Goal: Task Accomplishment & Management: Complete application form

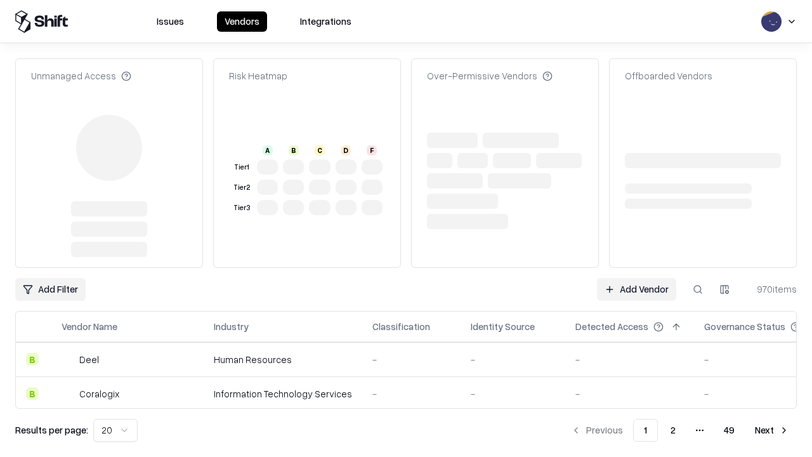
click at [636, 278] on link "Add Vendor" at bounding box center [636, 289] width 79 height 23
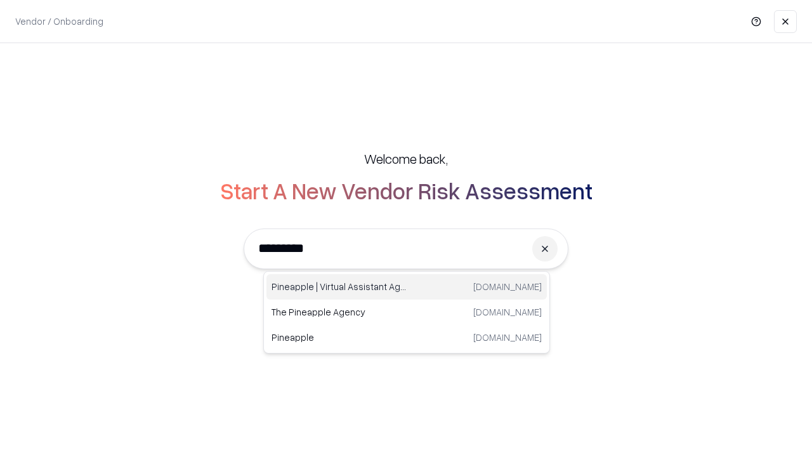
click at [406, 287] on div "Pineapple | Virtual Assistant Agency [DOMAIN_NAME]" at bounding box center [406, 286] width 280 height 25
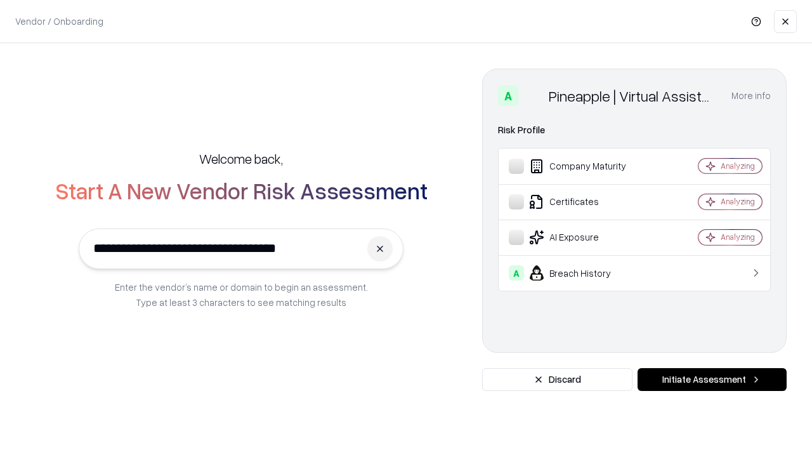
type input "**********"
click at [711, 379] on button "Initiate Assessment" at bounding box center [711, 379] width 149 height 23
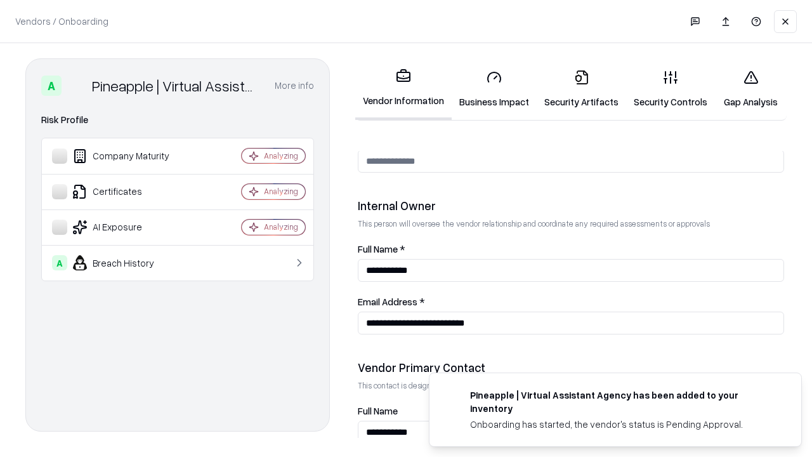
scroll to position [657, 0]
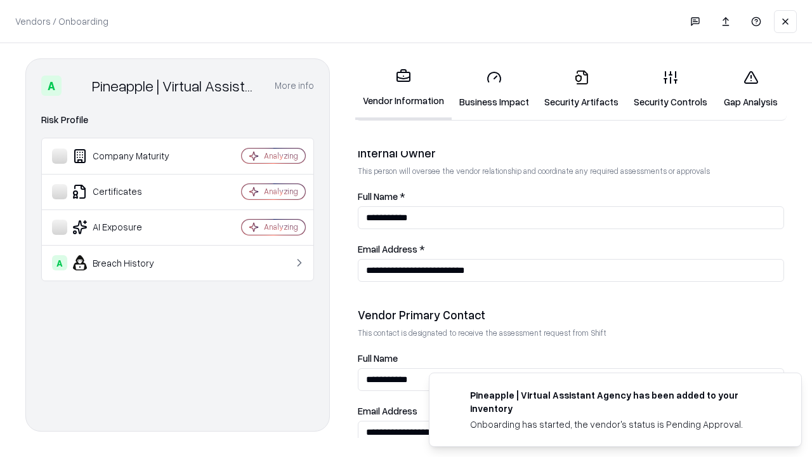
click at [494, 89] on link "Business Impact" at bounding box center [493, 89] width 85 height 59
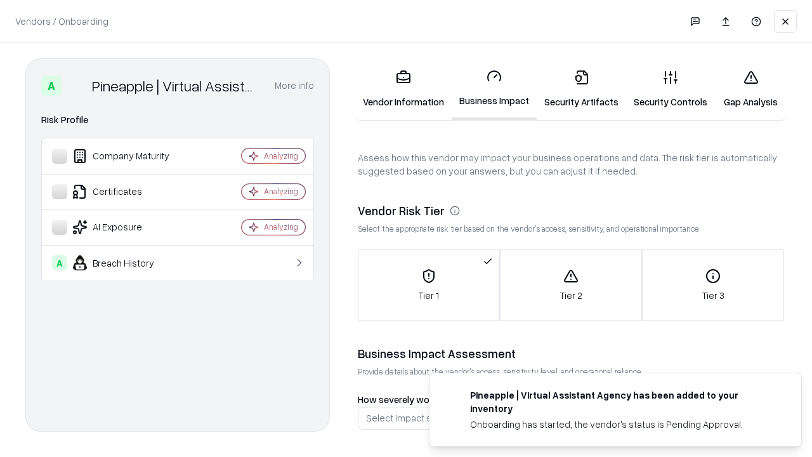
click at [581, 89] on link "Security Artifacts" at bounding box center [580, 89] width 89 height 59
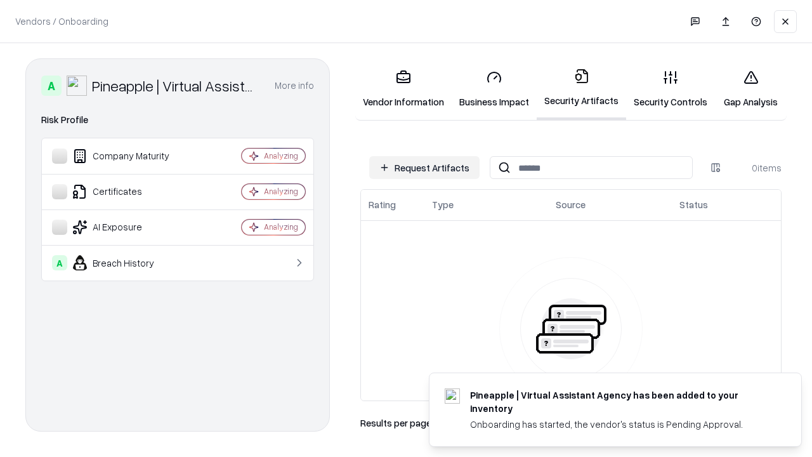
click at [424, 167] on button "Request Artifacts" at bounding box center [424, 167] width 110 height 23
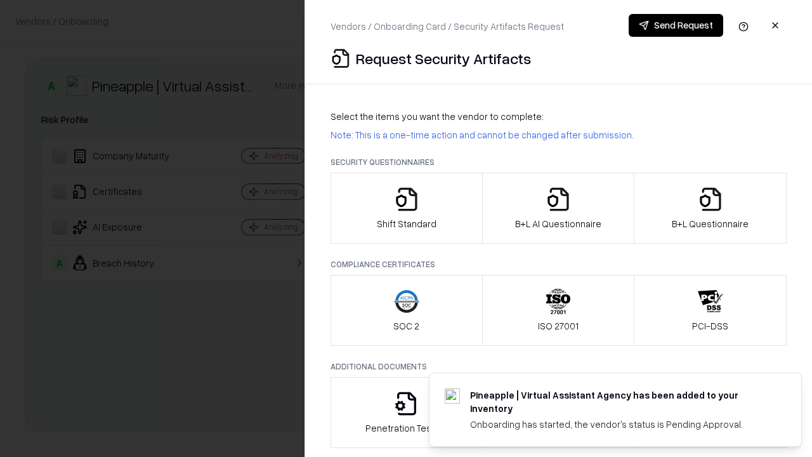
click at [406, 208] on icon "button" at bounding box center [406, 198] width 25 height 25
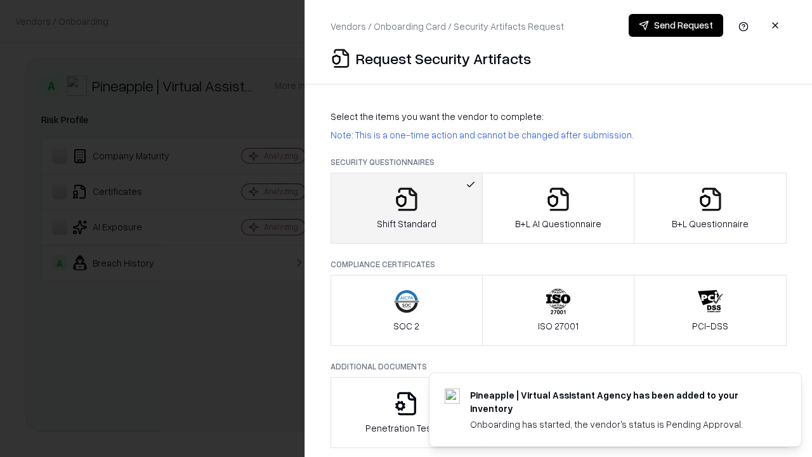
click at [675, 25] on button "Send Request" at bounding box center [675, 25] width 94 height 23
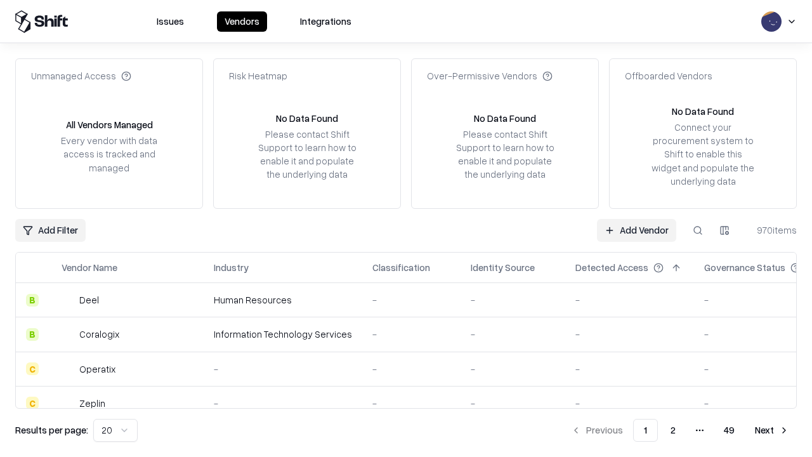
click at [697, 230] on button at bounding box center [697, 230] width 23 height 23
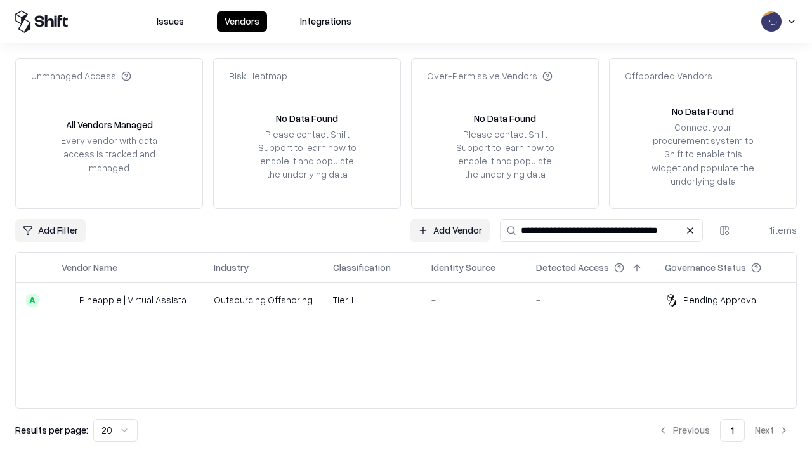
type input "**********"
click at [413, 299] on td "Tier 1" at bounding box center [372, 300] width 98 height 34
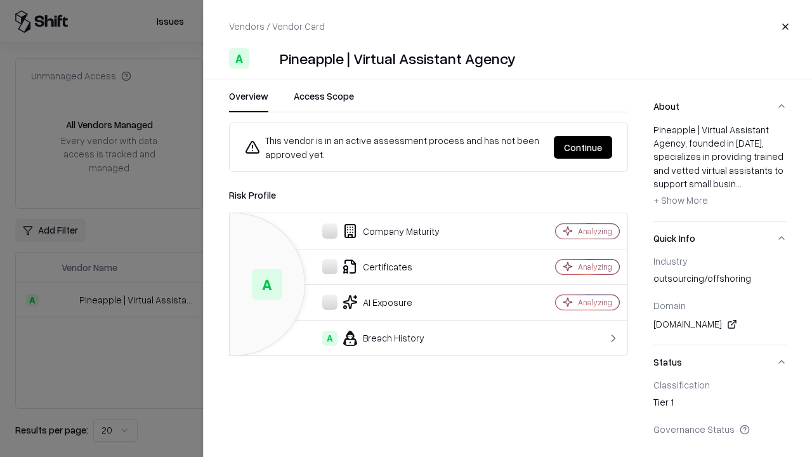
click at [583, 147] on button "Continue" at bounding box center [583, 147] width 58 height 23
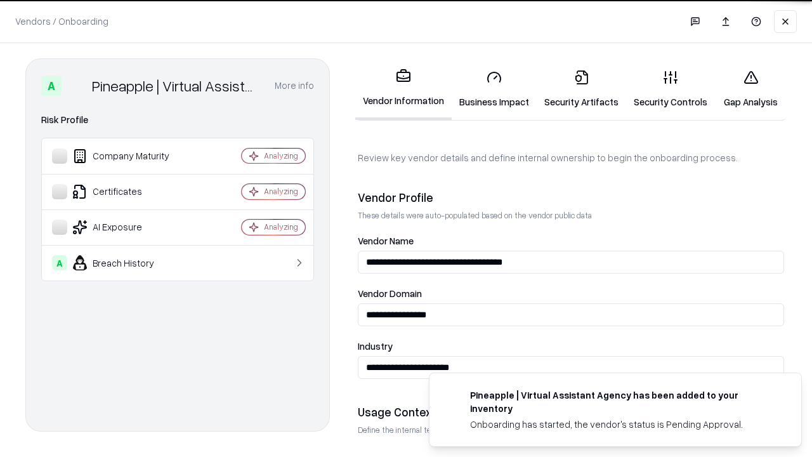
click at [581, 89] on link "Security Artifacts" at bounding box center [580, 89] width 89 height 59
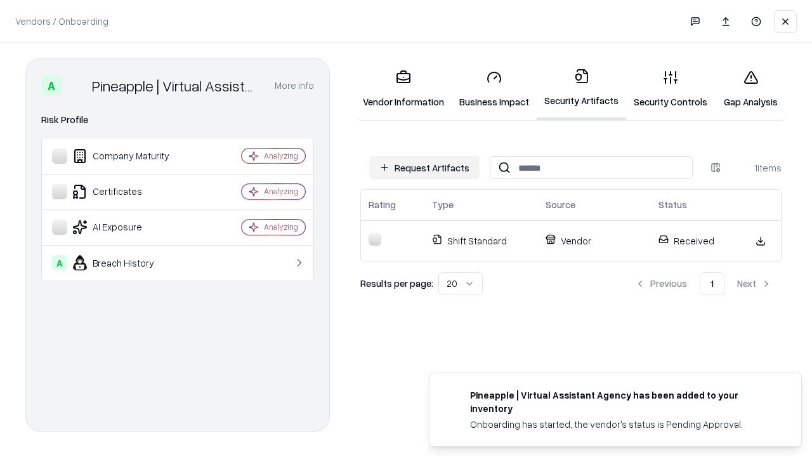
click at [750, 89] on link "Gap Analysis" at bounding box center [751, 89] width 72 height 59
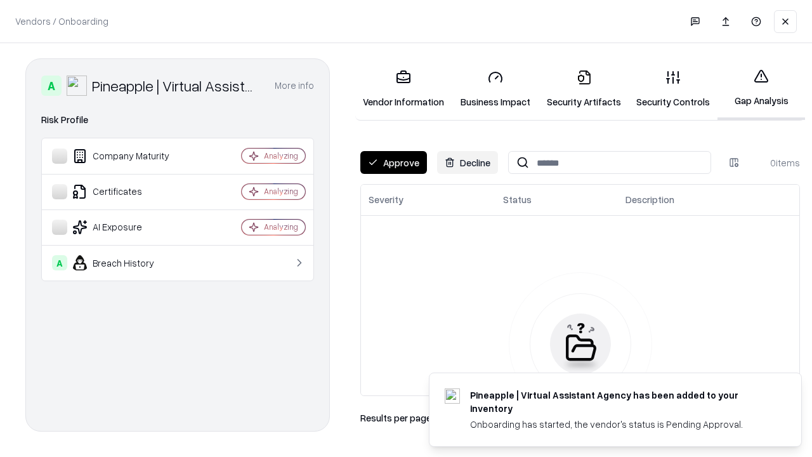
click at [393, 162] on button "Approve" at bounding box center [393, 162] width 67 height 23
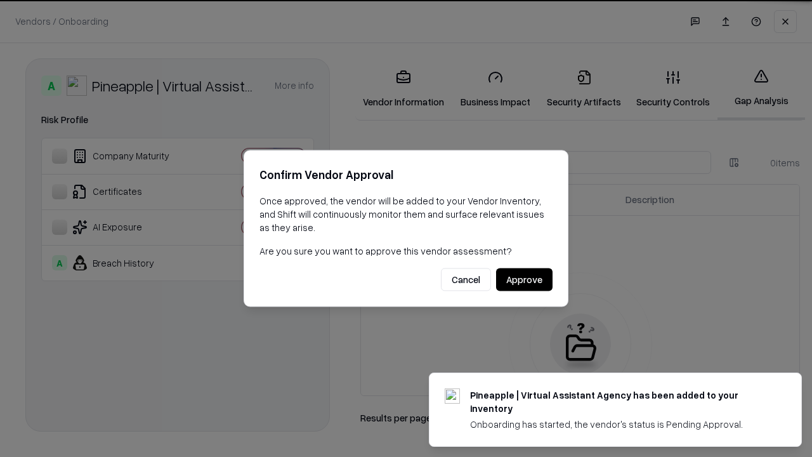
click at [524, 279] on button "Approve" at bounding box center [524, 279] width 56 height 23
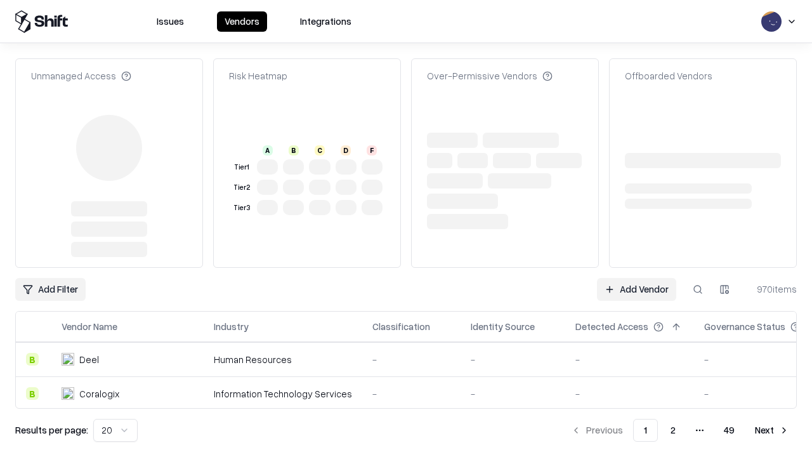
type input "**********"
click at [636, 278] on link "Add Vendor" at bounding box center [636, 289] width 79 height 23
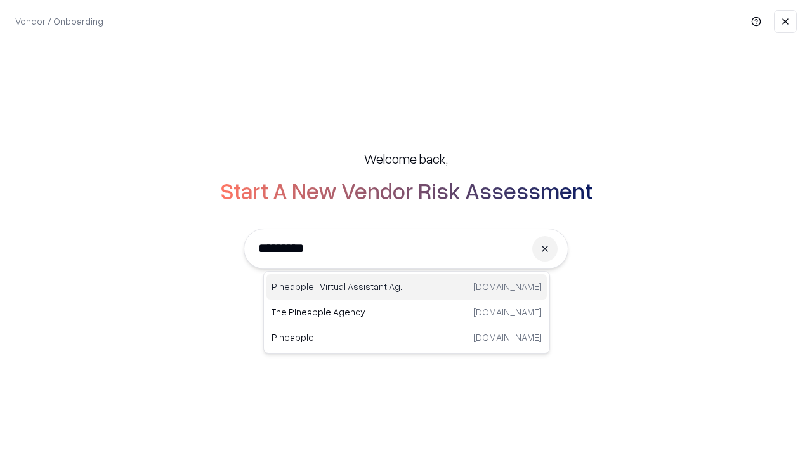
click at [406, 287] on div "Pineapple | Virtual Assistant Agency [DOMAIN_NAME]" at bounding box center [406, 286] width 280 height 25
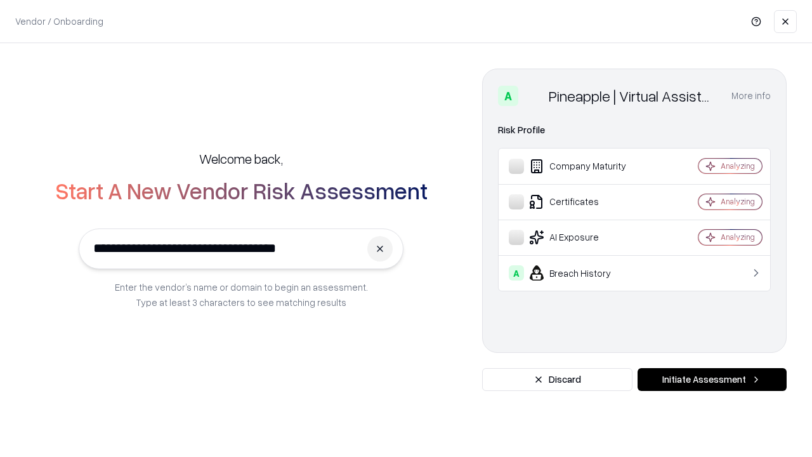
type input "**********"
click at [711, 379] on button "Initiate Assessment" at bounding box center [711, 379] width 149 height 23
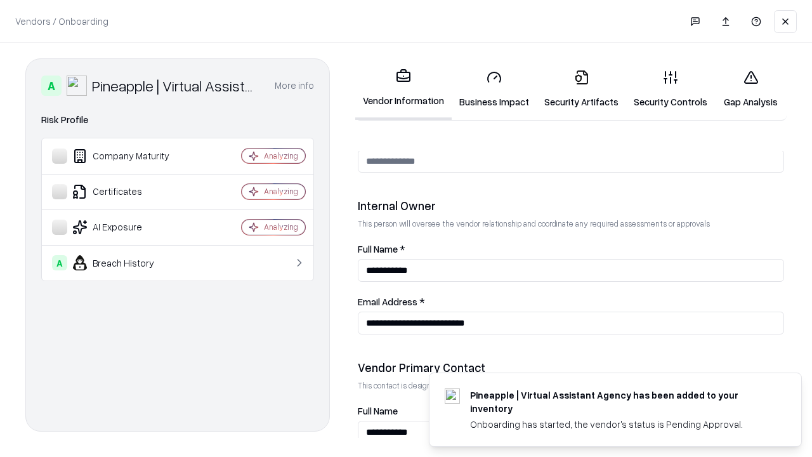
scroll to position [657, 0]
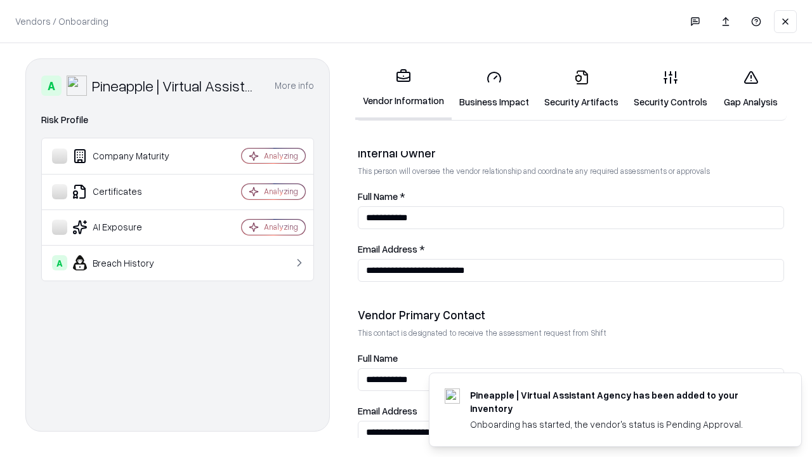
click at [750, 89] on link "Gap Analysis" at bounding box center [751, 89] width 72 height 59
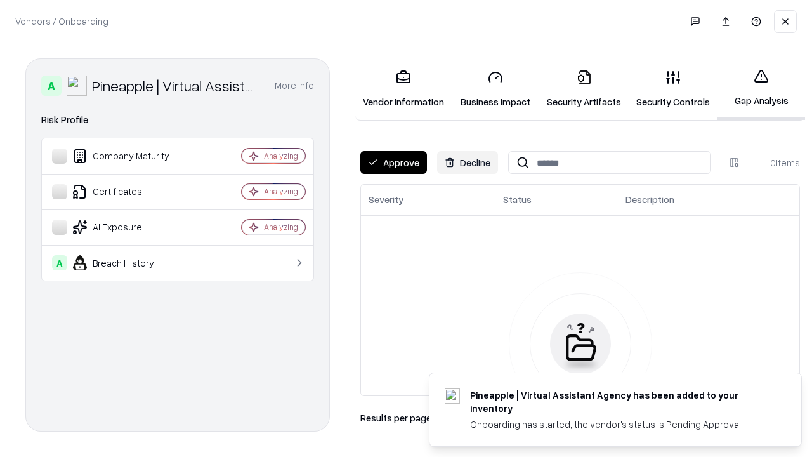
click at [393, 162] on button "Approve" at bounding box center [393, 162] width 67 height 23
